Goal: Task Accomplishment & Management: Use online tool/utility

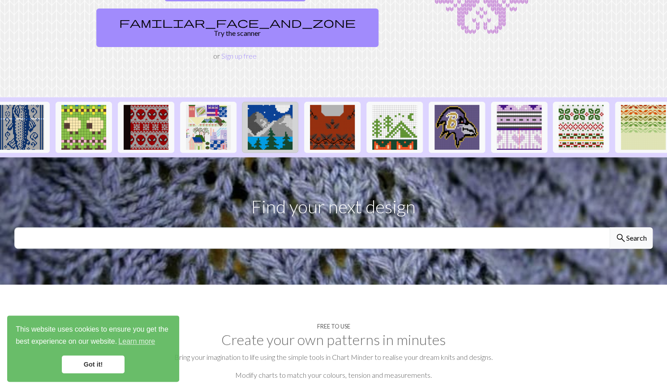
scroll to position [140, 0]
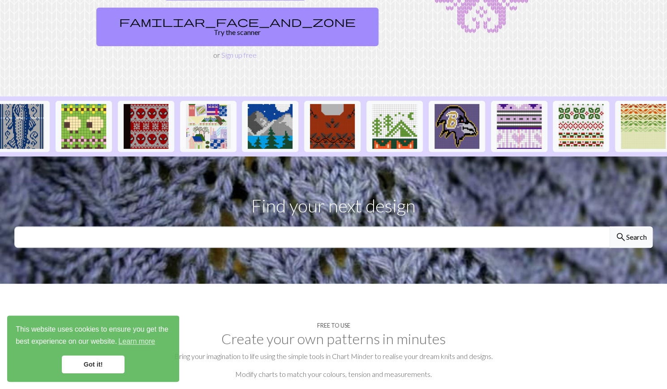
click at [104, 361] on link "Got it!" at bounding box center [93, 364] width 63 height 18
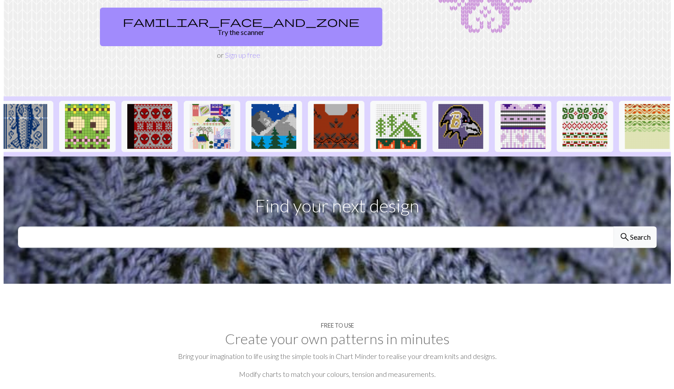
scroll to position [0, 0]
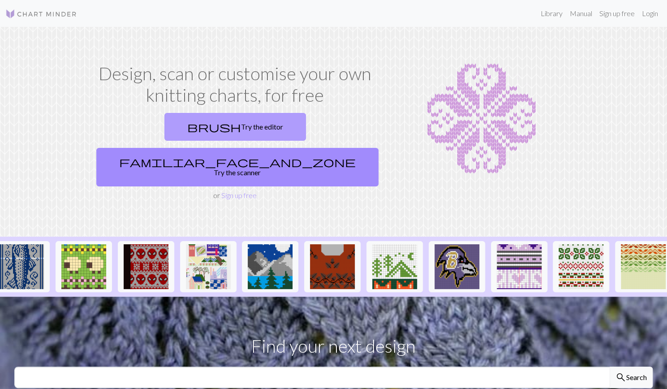
click at [166, 129] on link "brush Try the editor" at bounding box center [235, 127] width 142 height 28
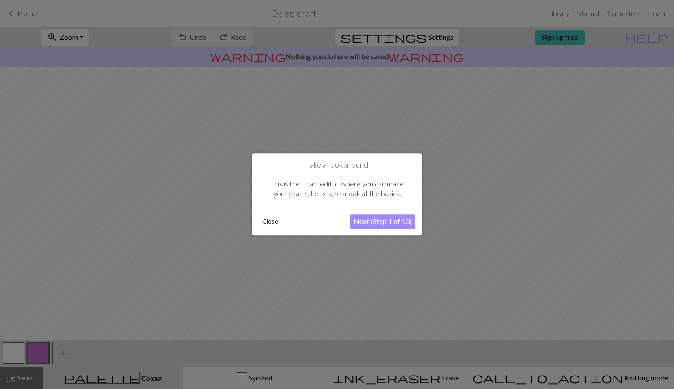
click at [270, 223] on button "Close" at bounding box center [270, 221] width 23 height 13
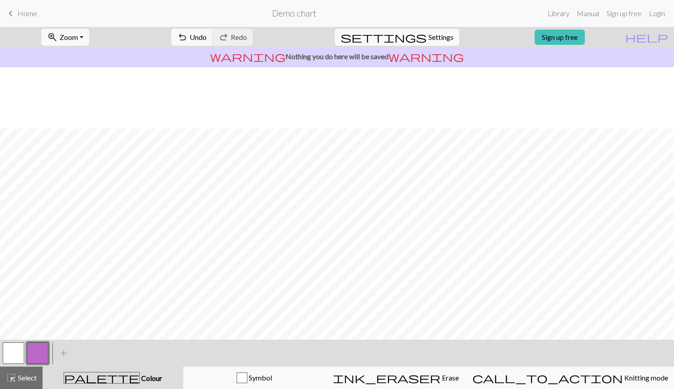
scroll to position [61, 0]
click at [580, 40] on link "Sign up free" at bounding box center [560, 37] width 50 height 15
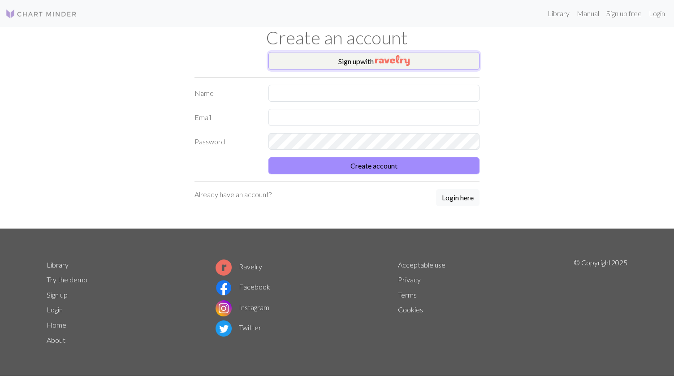
click at [377, 63] on img "button" at bounding box center [392, 60] width 35 height 11
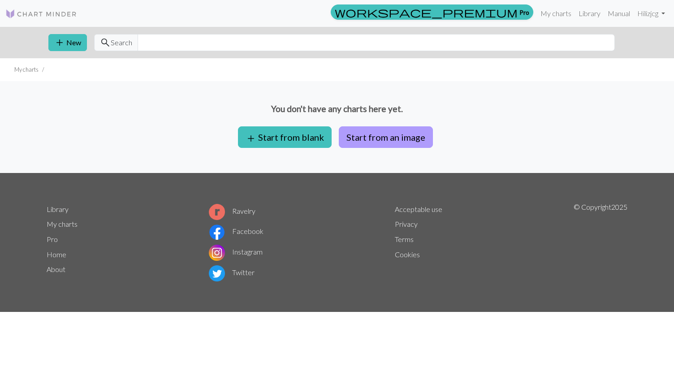
click at [384, 146] on button "Start from an image" at bounding box center [386, 137] width 94 height 22
